Goal: Navigation & Orientation: Find specific page/section

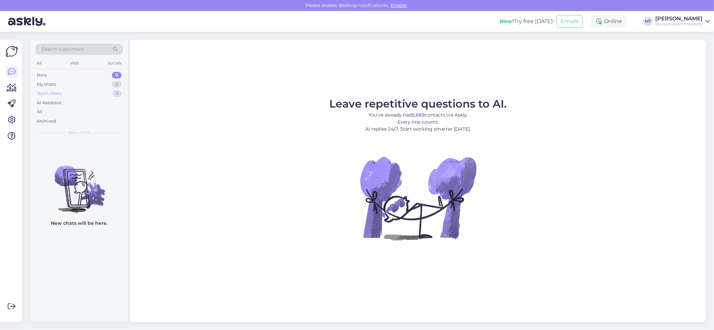
click at [45, 93] on div "Team chats" at bounding box center [49, 93] width 25 height 7
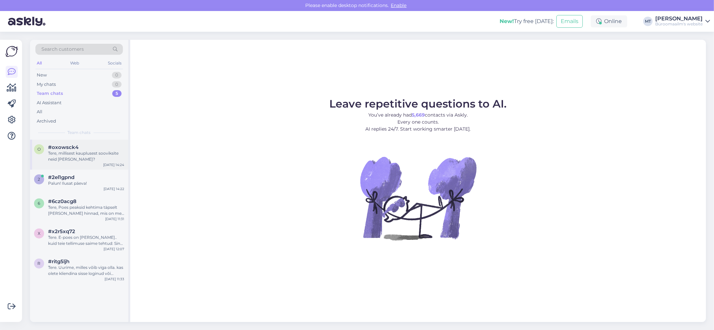
click at [63, 151] on div "Tere, millisest kauplusest sooviksite neid [PERSON_NAME]?" at bounding box center [86, 156] width 76 height 12
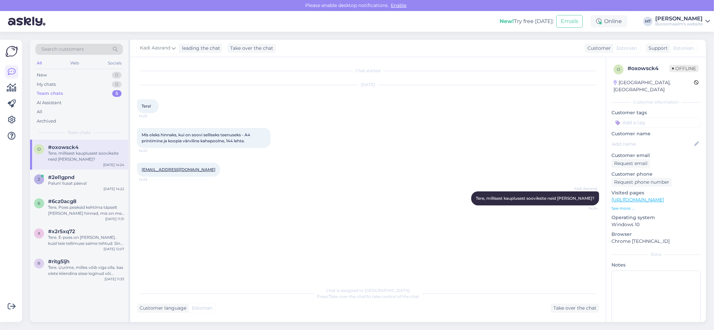
click at [14, 74] on icon at bounding box center [12, 72] width 8 height 8
click at [16, 68] on link at bounding box center [12, 72] width 12 height 12
click at [9, 73] on icon at bounding box center [12, 72] width 8 height 8
click at [12, 90] on icon at bounding box center [12, 88] width 10 height 8
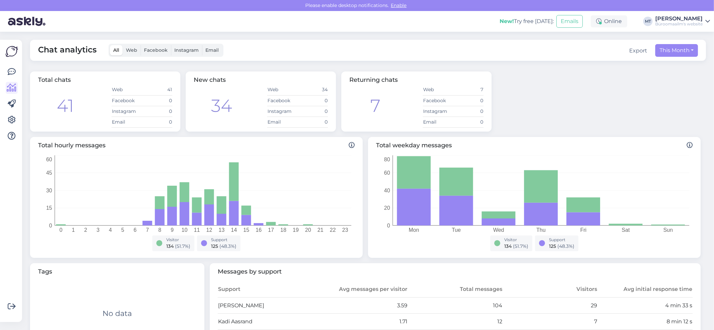
click at [10, 64] on div at bounding box center [11, 181] width 13 height 272
